Goal: Transaction & Acquisition: Book appointment/travel/reservation

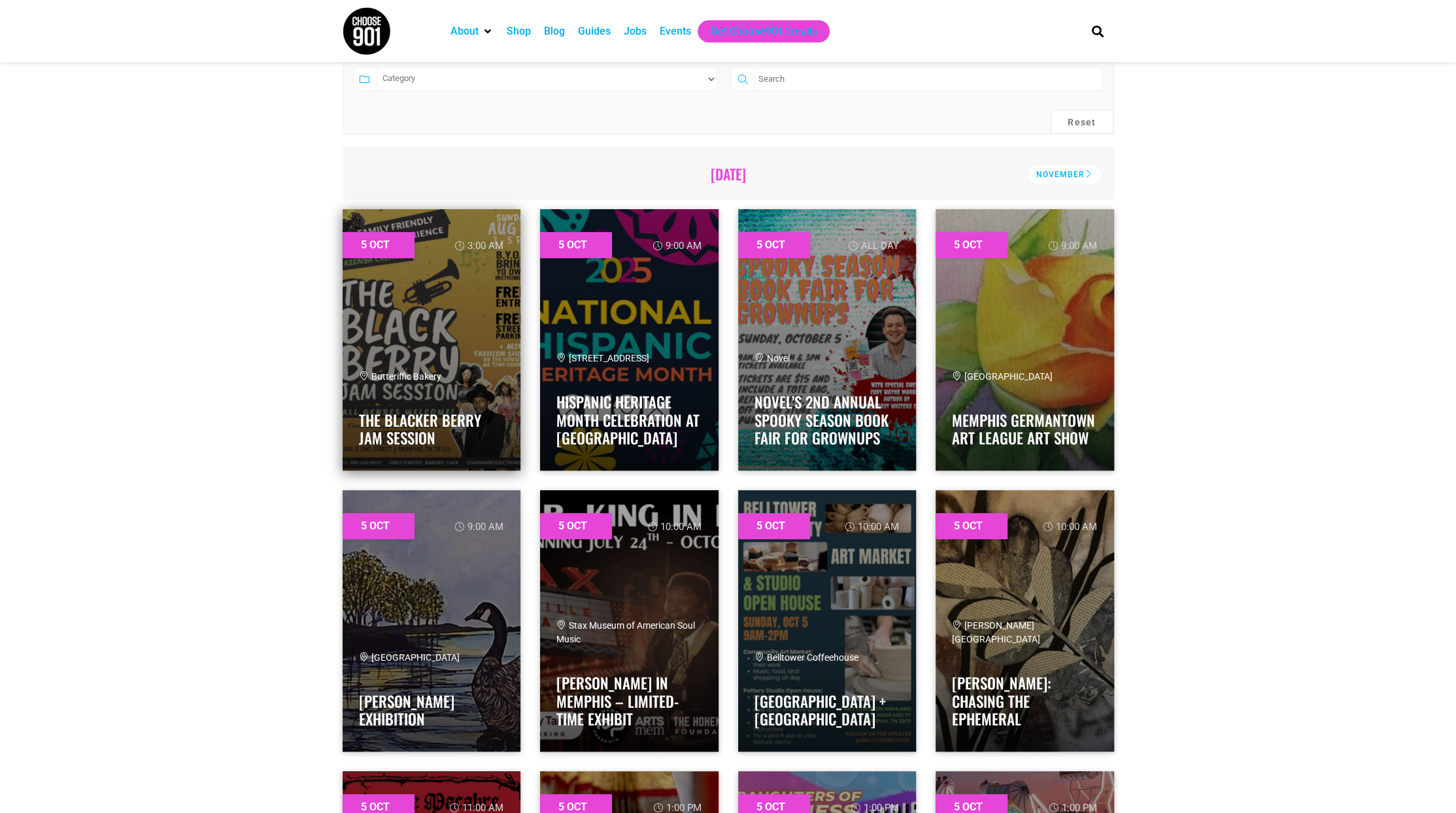
scroll to position [327, 0]
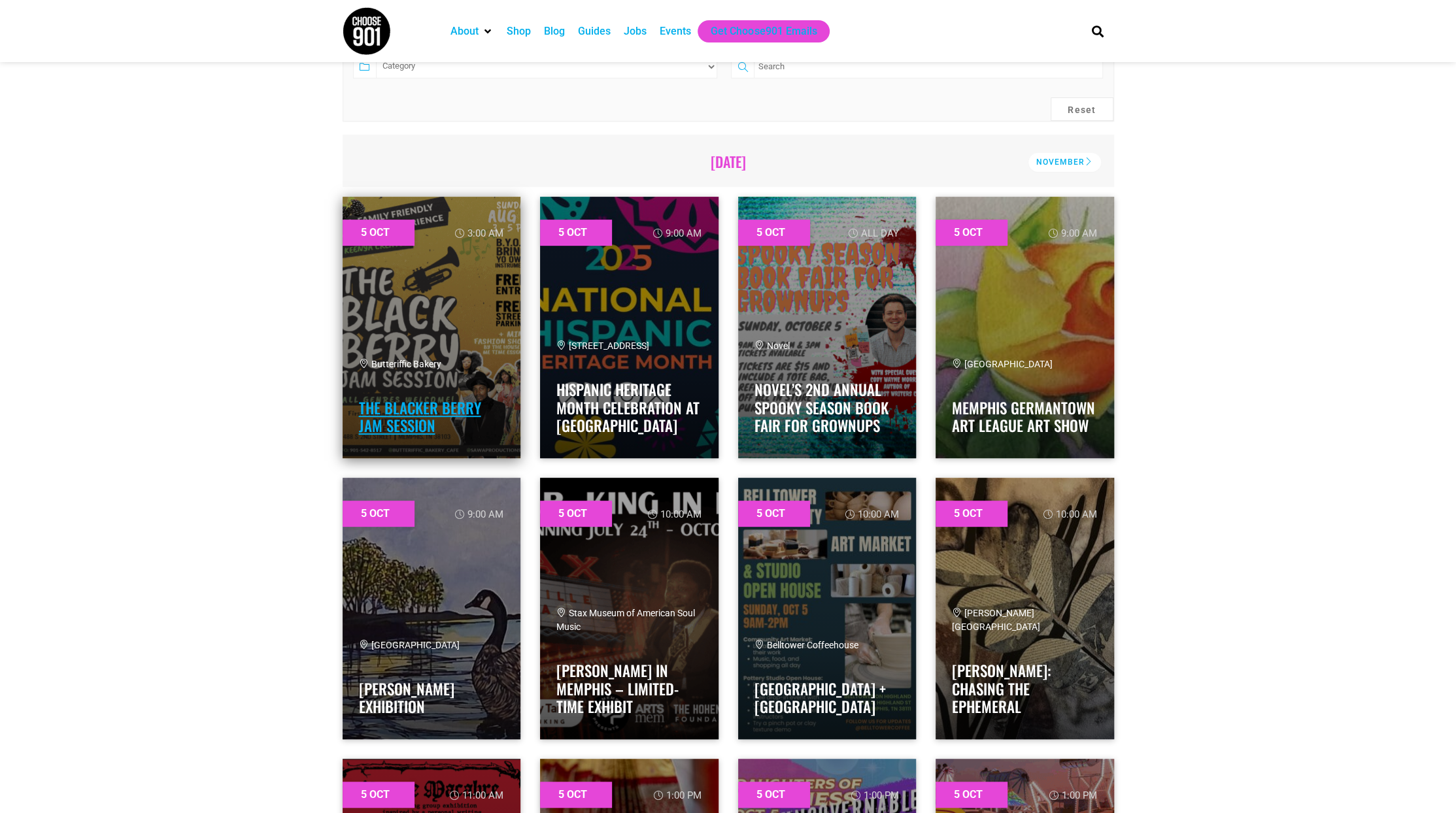
click at [386, 419] on link "The Blacker Berry Jam Session" at bounding box center [420, 417] width 122 height 40
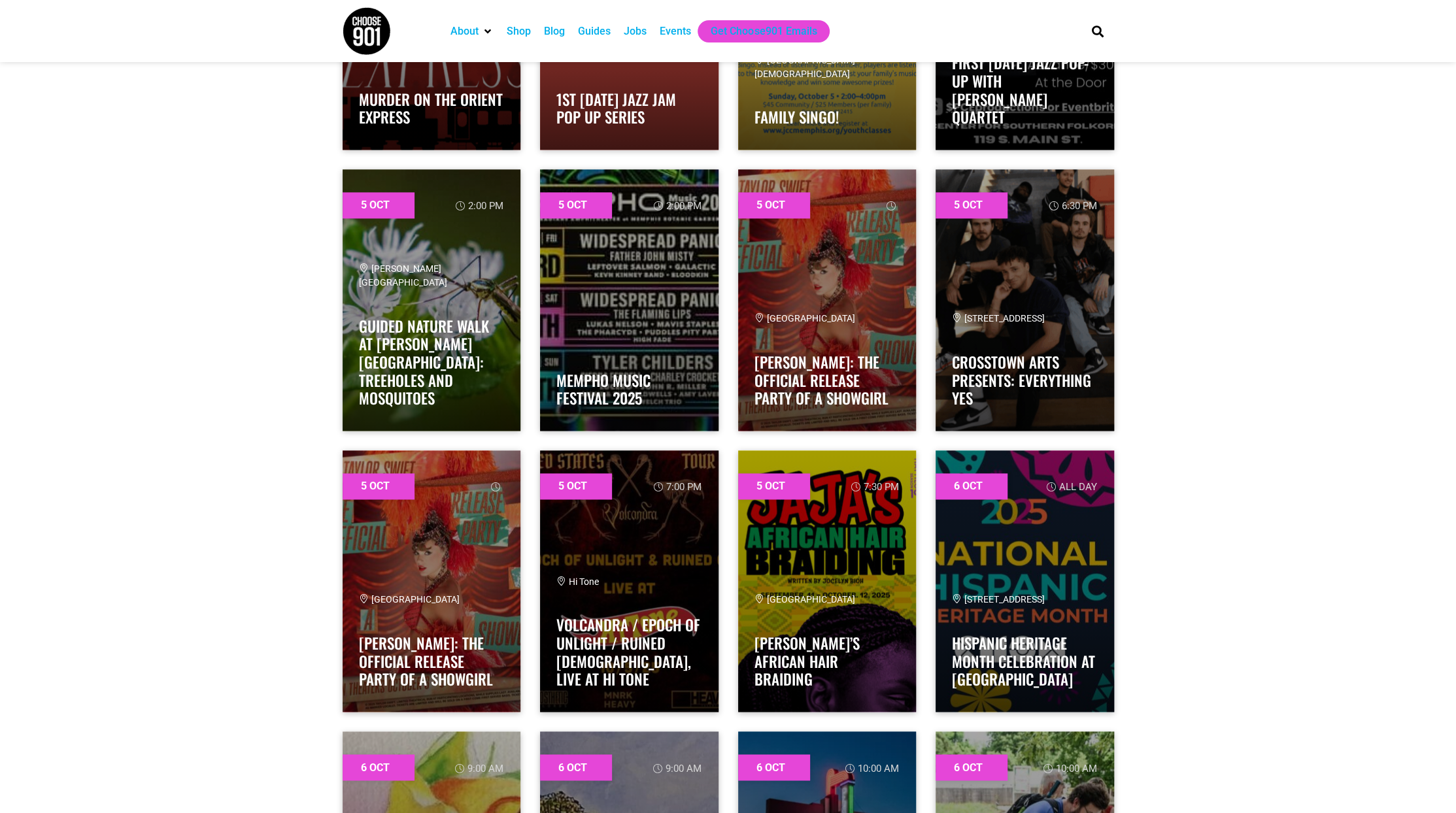
scroll to position [1503, 0]
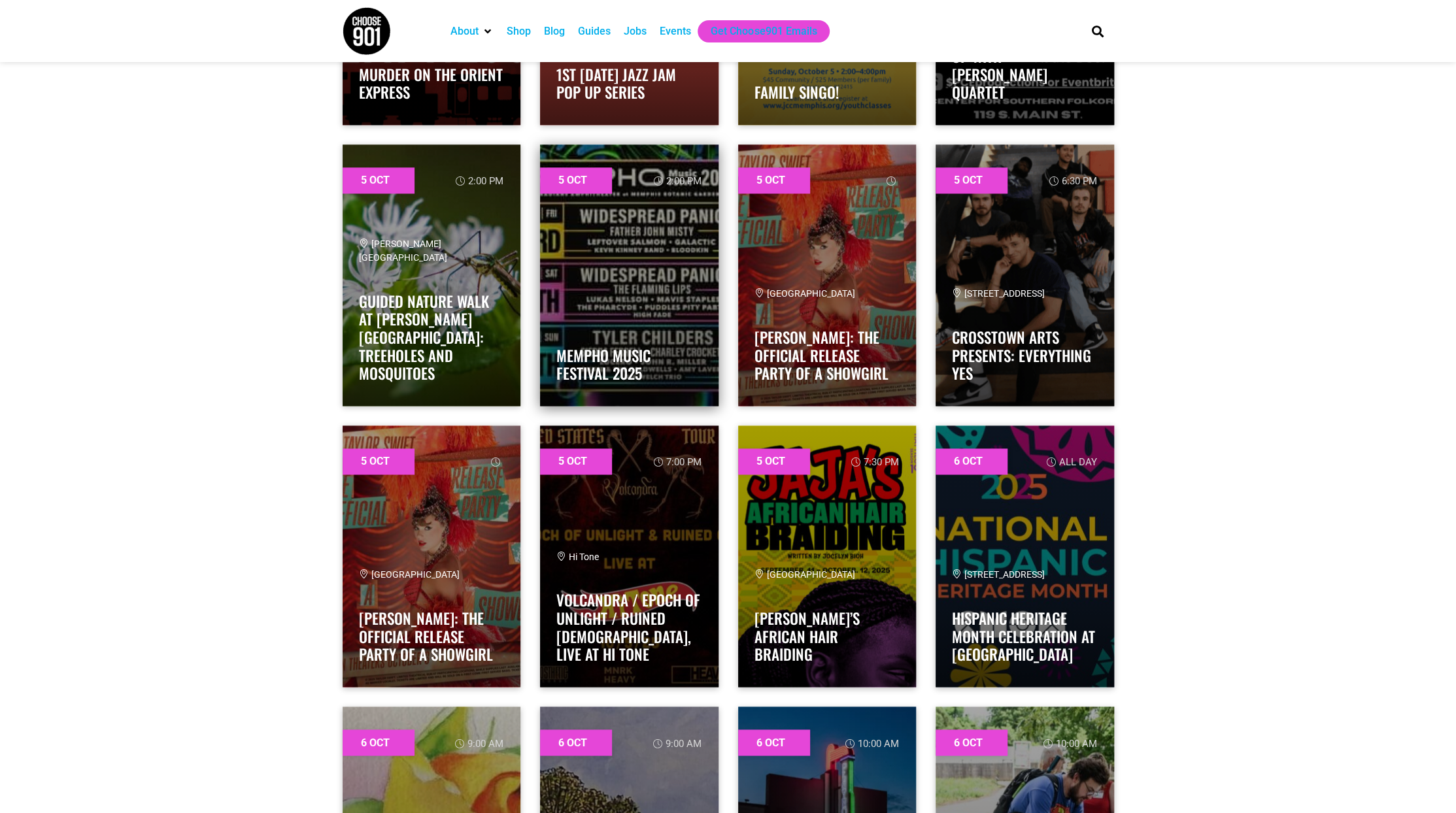
click at [586, 300] on link at bounding box center [630, 274] width 179 height 262
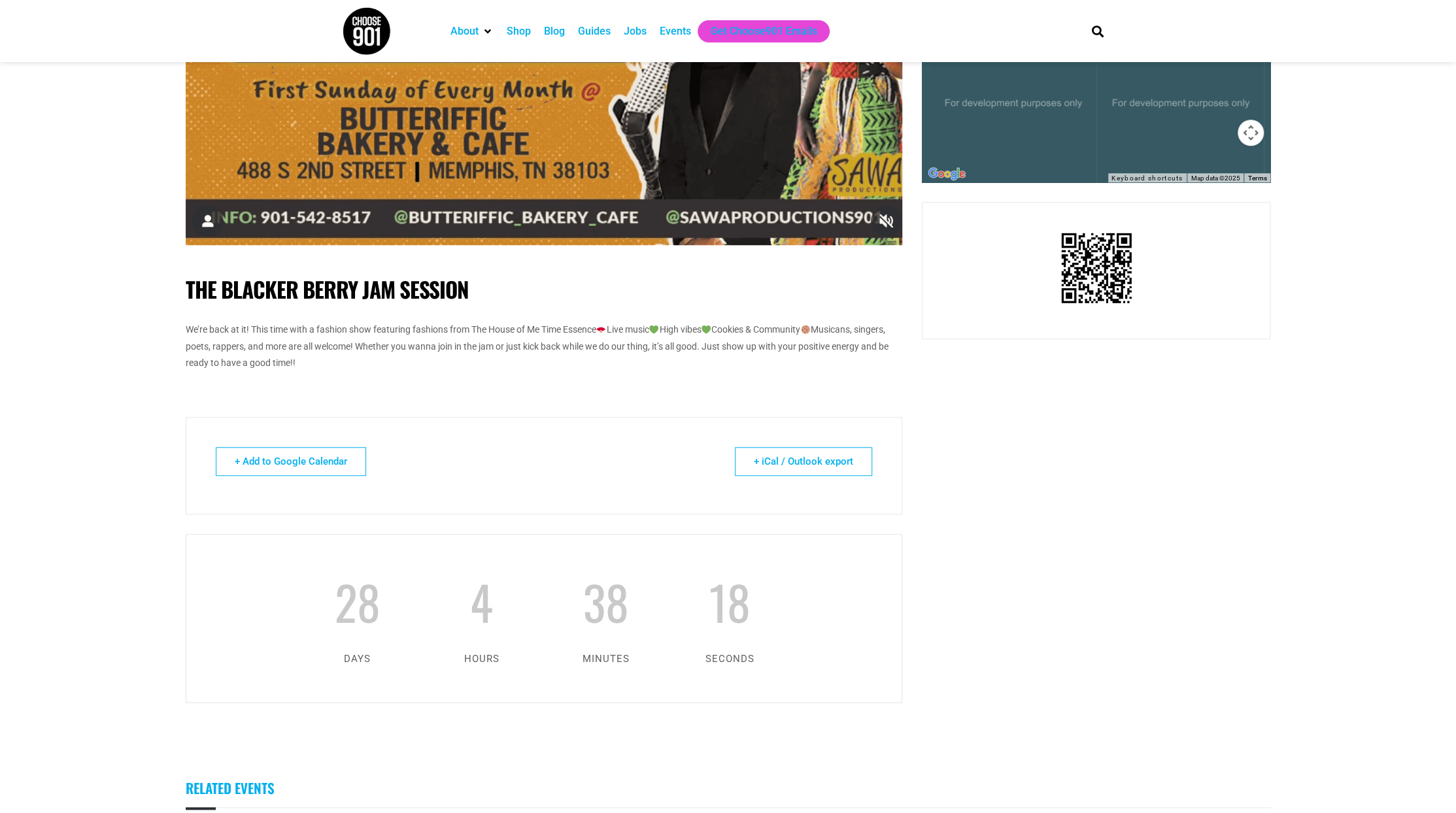
scroll to position [719, 0]
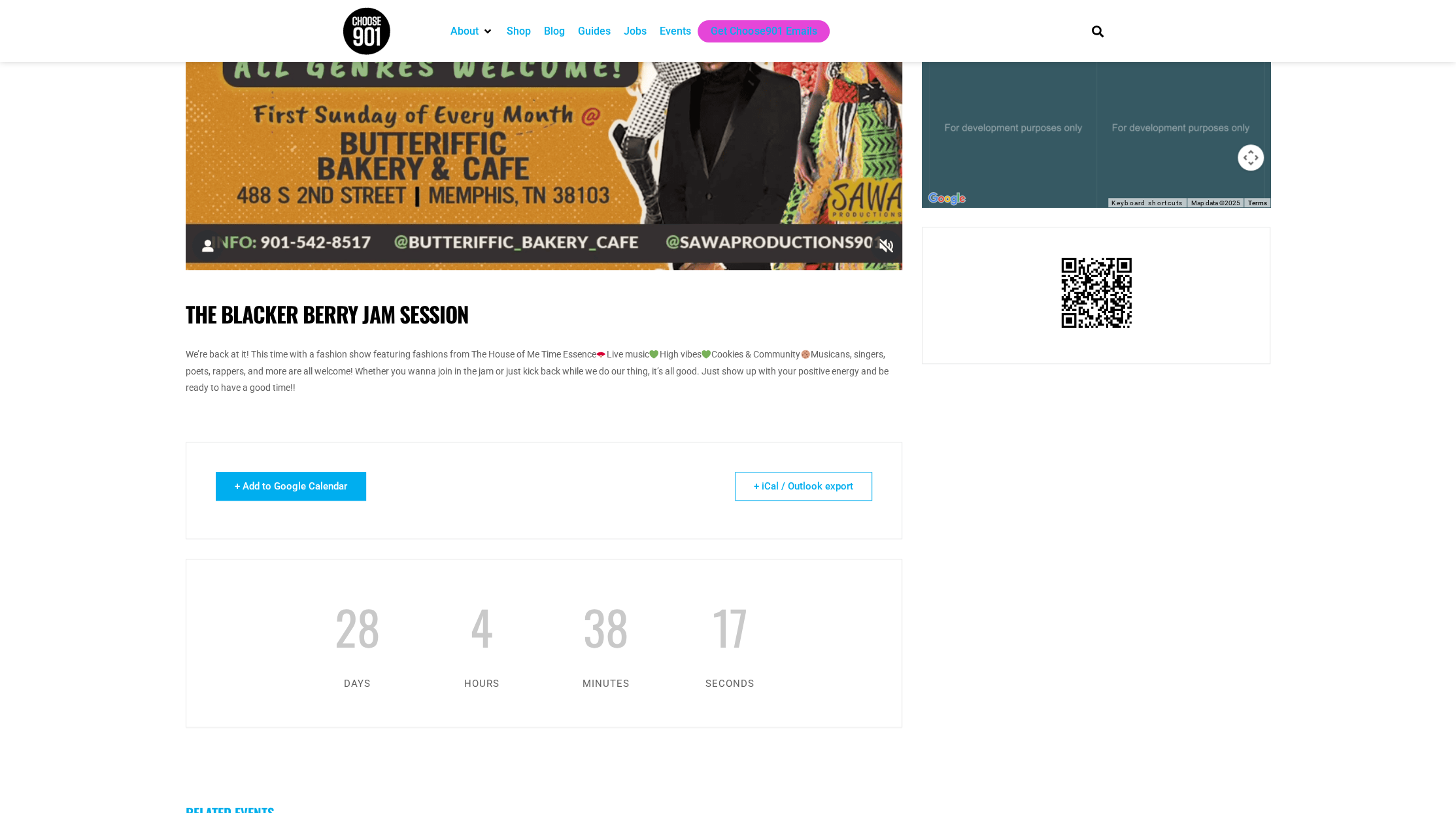
click at [281, 485] on link "+ Add to Google Calendar" at bounding box center [291, 486] width 151 height 29
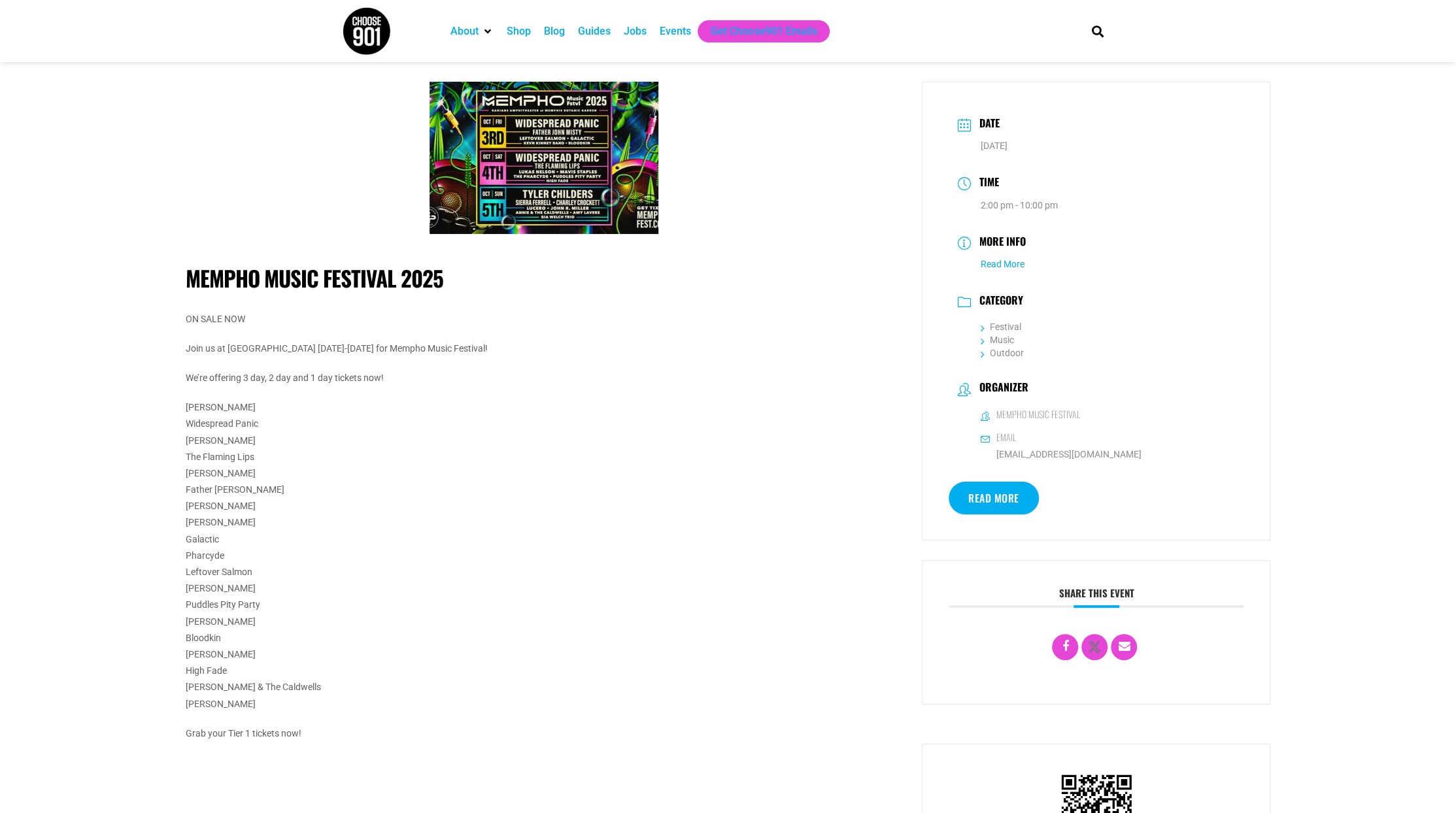
click at [990, 265] on link "Read More" at bounding box center [1003, 264] width 43 height 10
click at [252, 275] on h1 "MEMPHO MUSIC FESTIVAL 2025" at bounding box center [544, 279] width 718 height 26
click at [252, 274] on h1 "MEMPHO MUSIC FESTIVAL 2025" at bounding box center [544, 279] width 718 height 26
click at [252, 273] on h1 "MEMPHO MUSIC FESTIVAL 2025" at bounding box center [544, 279] width 718 height 26
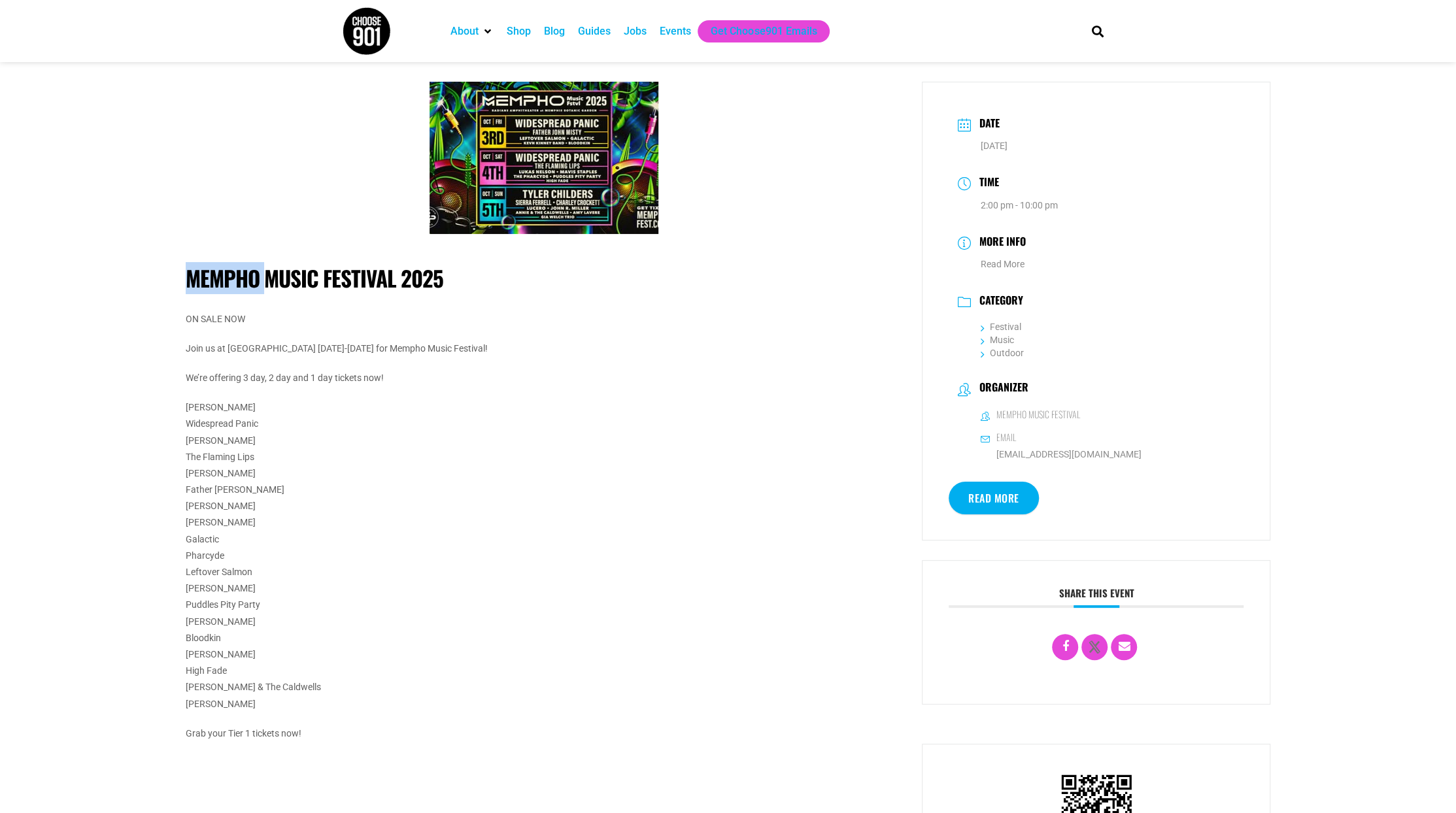
click at [251, 271] on h1 "MEMPHO MUSIC FESTIVAL 2025" at bounding box center [544, 279] width 718 height 26
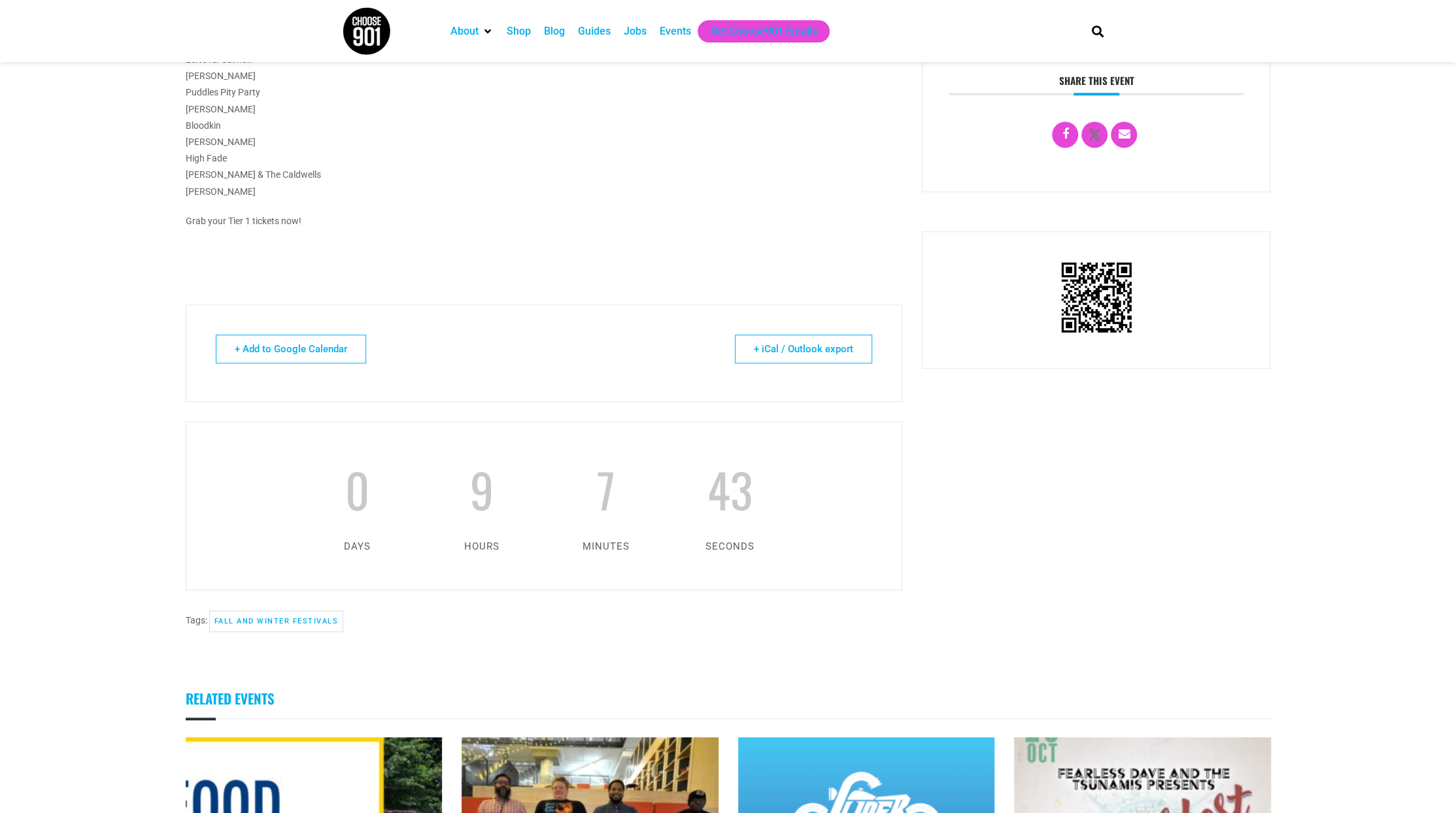
scroll to position [654, 0]
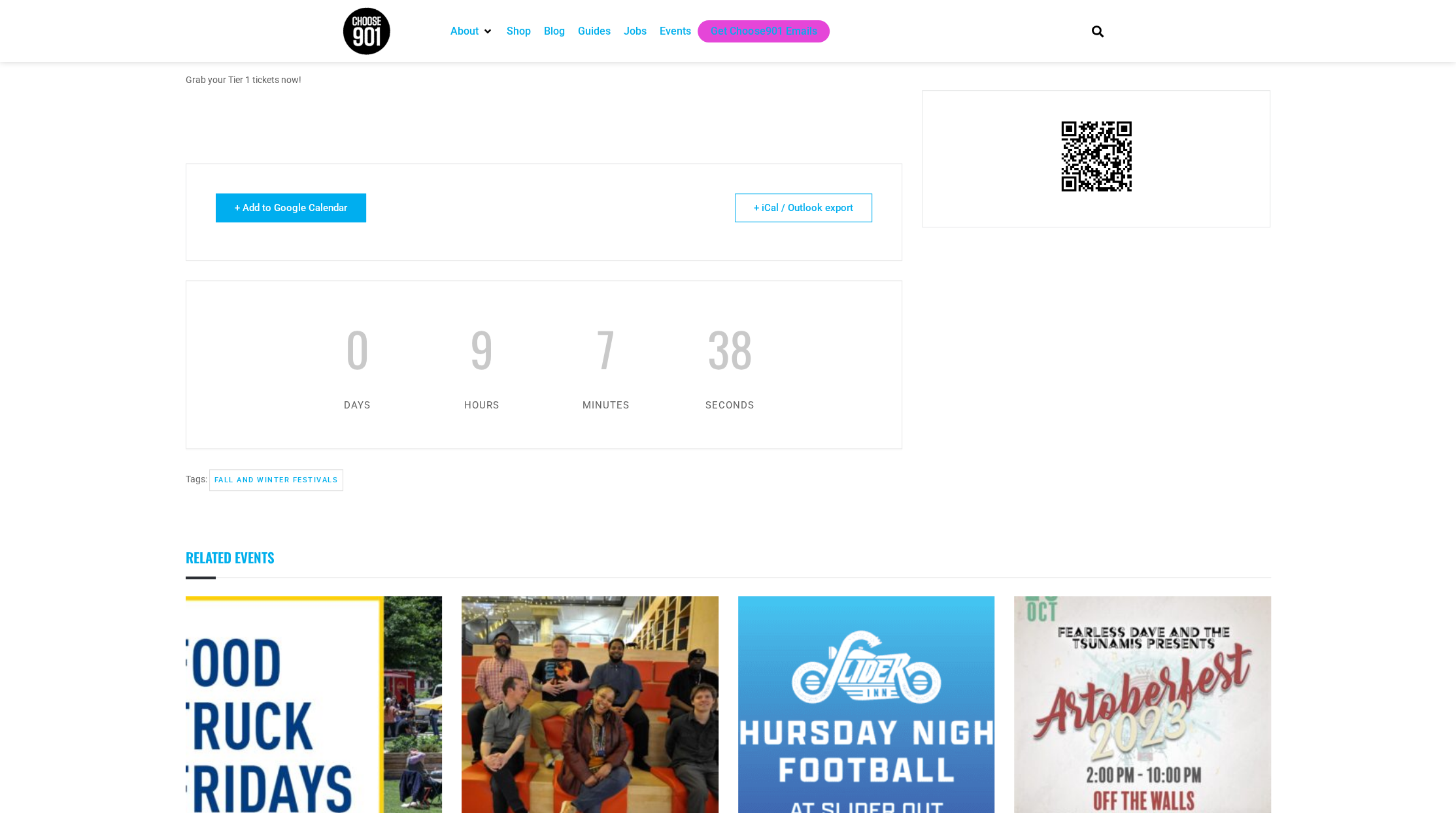
click at [279, 211] on link "+ Add to Google Calendar" at bounding box center [291, 208] width 151 height 29
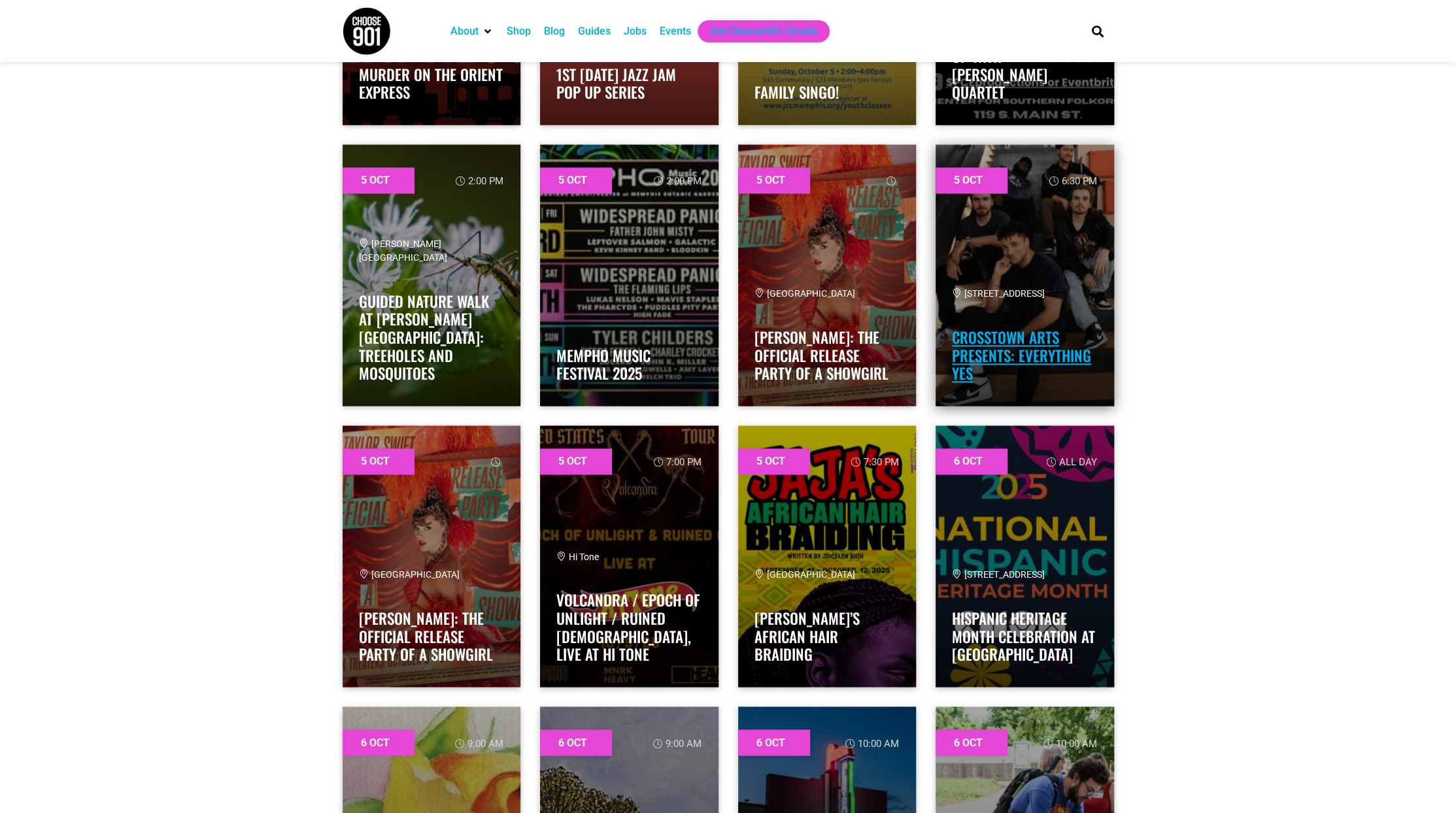
click at [1030, 355] on link "Crosstown Arts Presents: Everything Yes" at bounding box center [1021, 355] width 139 height 58
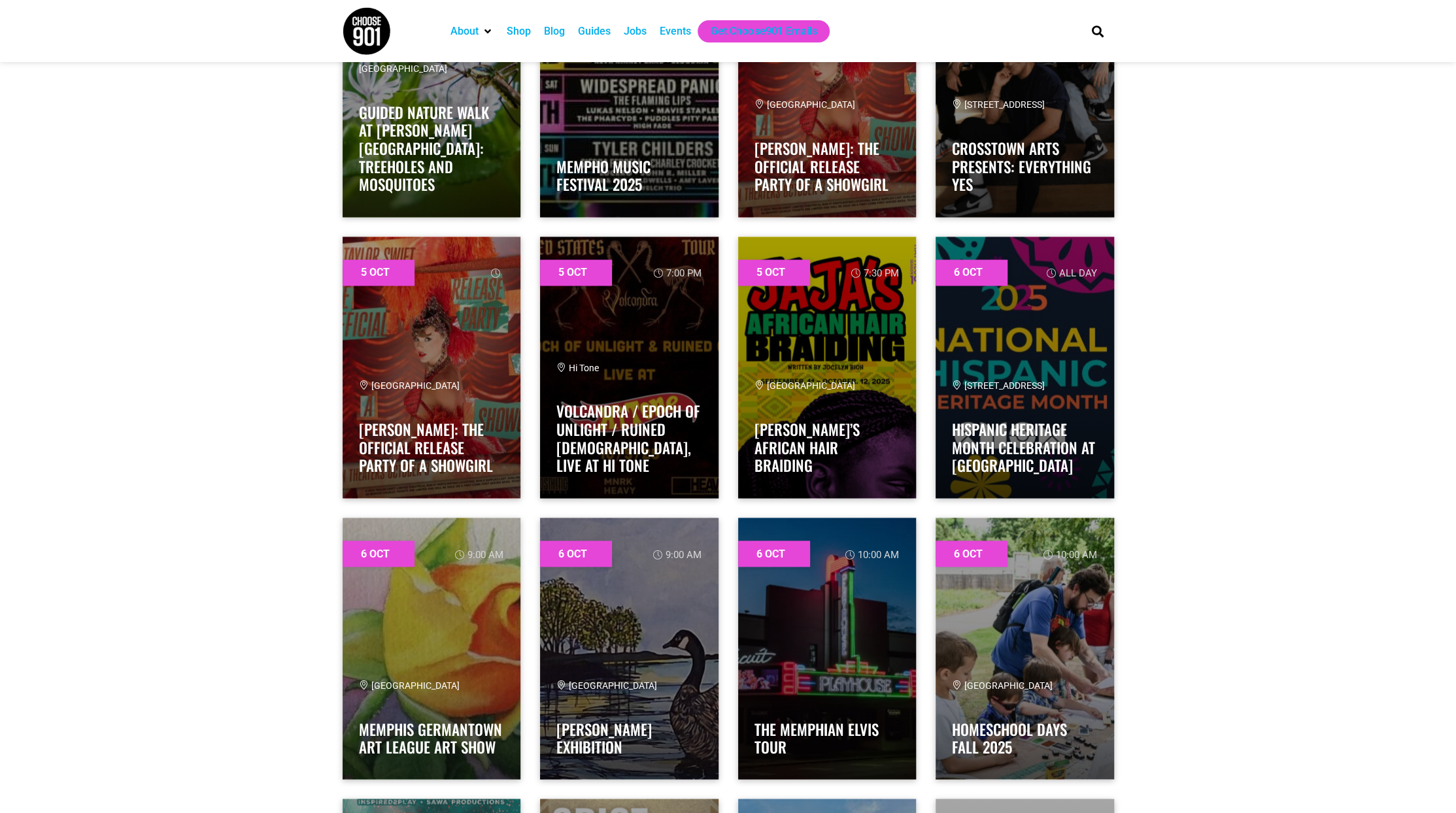
scroll to position [1699, 0]
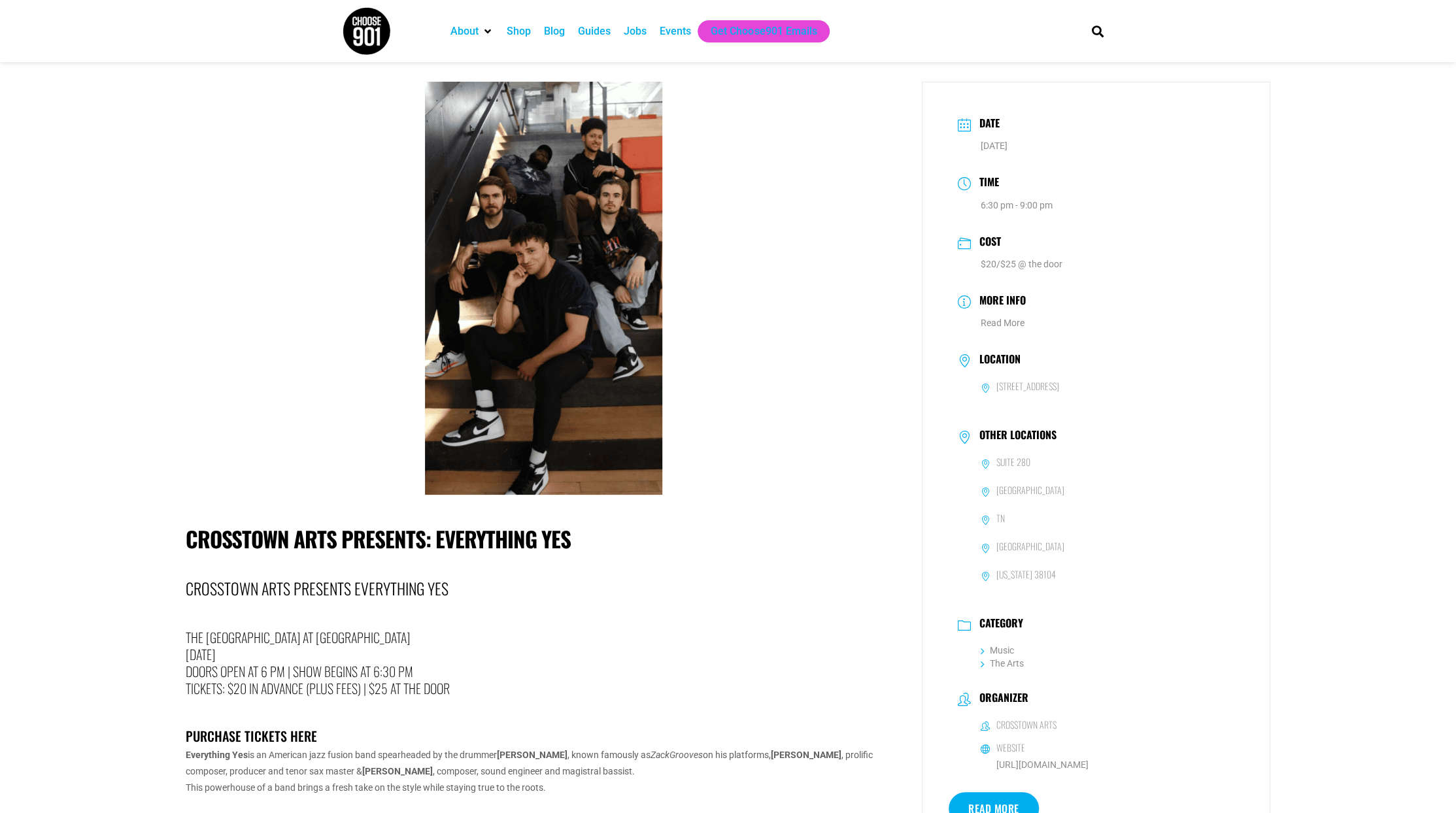
click at [507, 540] on h1 "Crosstown Arts Presents: Everything Yes" at bounding box center [544, 539] width 718 height 26
drag, startPoint x: 507, startPoint y: 540, endPoint x: 574, endPoint y: 543, distance: 67.1
click at [574, 543] on h1 "Crosstown Arts Presents: Everything Yes" at bounding box center [544, 539] width 718 height 26
copy div "Everything Yes"
